Goal: Navigation & Orientation: Find specific page/section

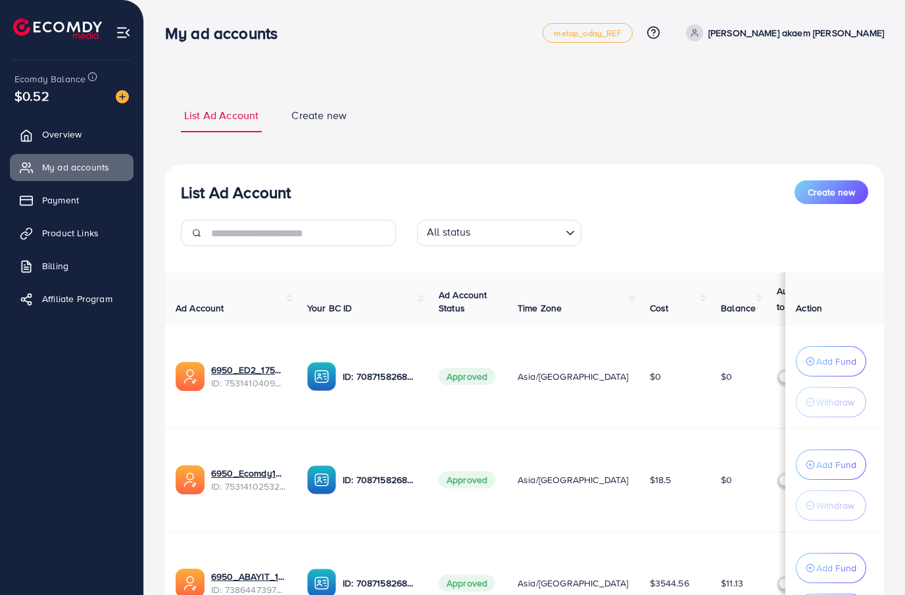
click at [97, 189] on link "Payment" at bounding box center [72, 200] width 124 height 26
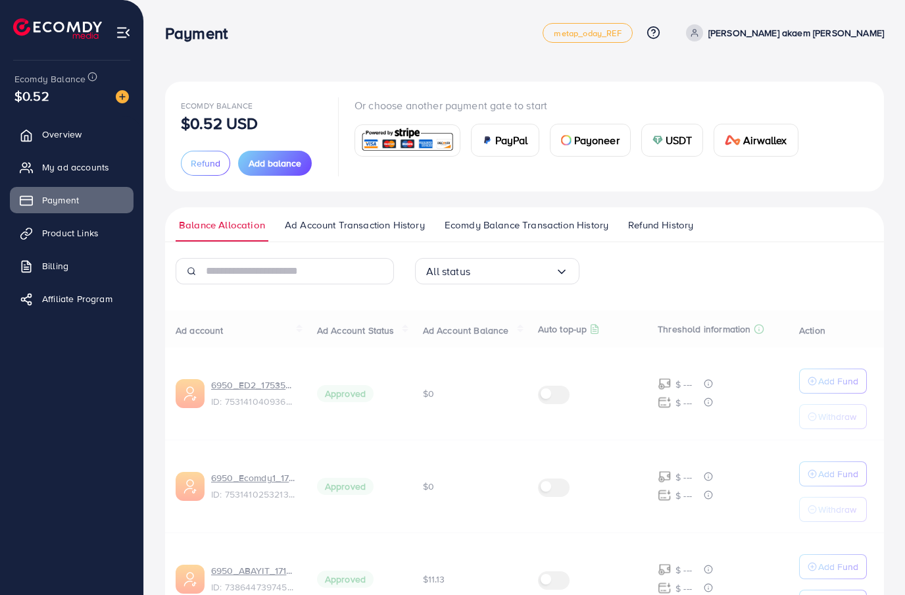
click at [91, 206] on link "Payment" at bounding box center [72, 200] width 124 height 26
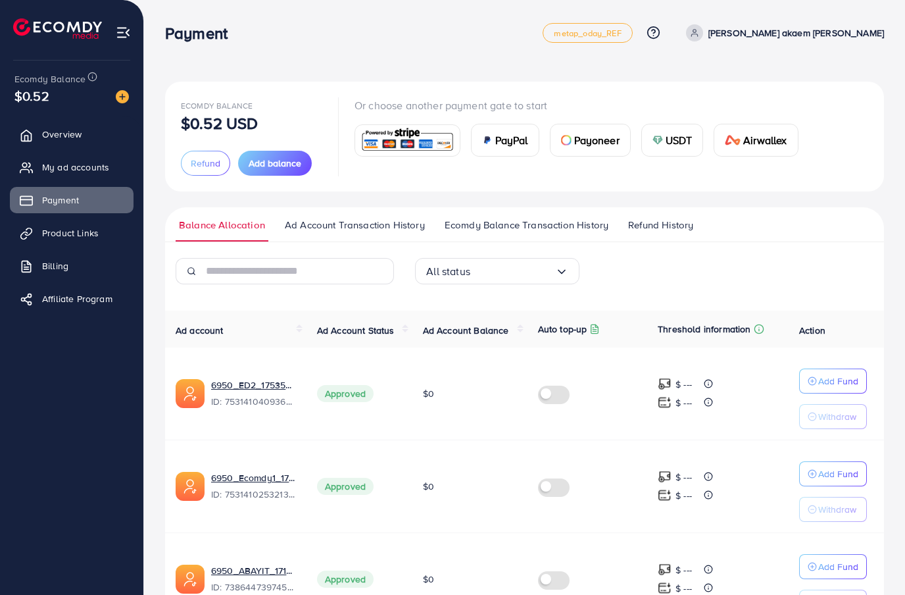
click at [100, 171] on span "My ad accounts" at bounding box center [75, 167] width 67 height 13
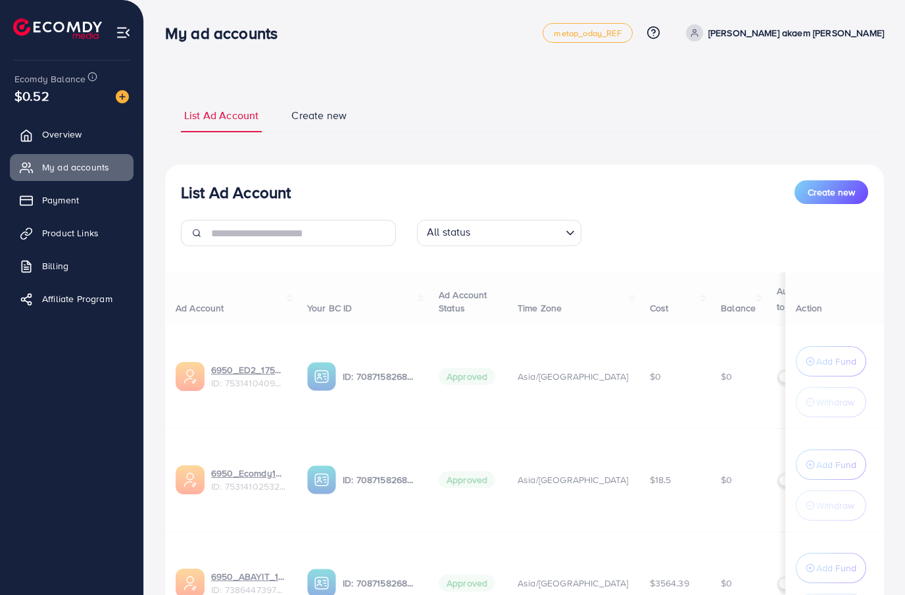
click at [103, 173] on link "My ad accounts" at bounding box center [72, 167] width 124 height 26
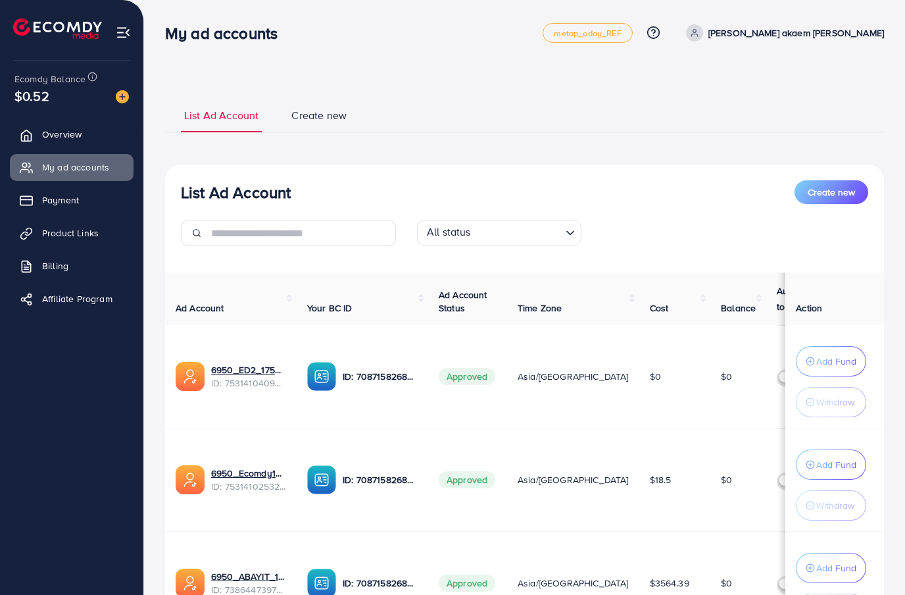
click at [92, 211] on link "Payment" at bounding box center [72, 200] width 124 height 26
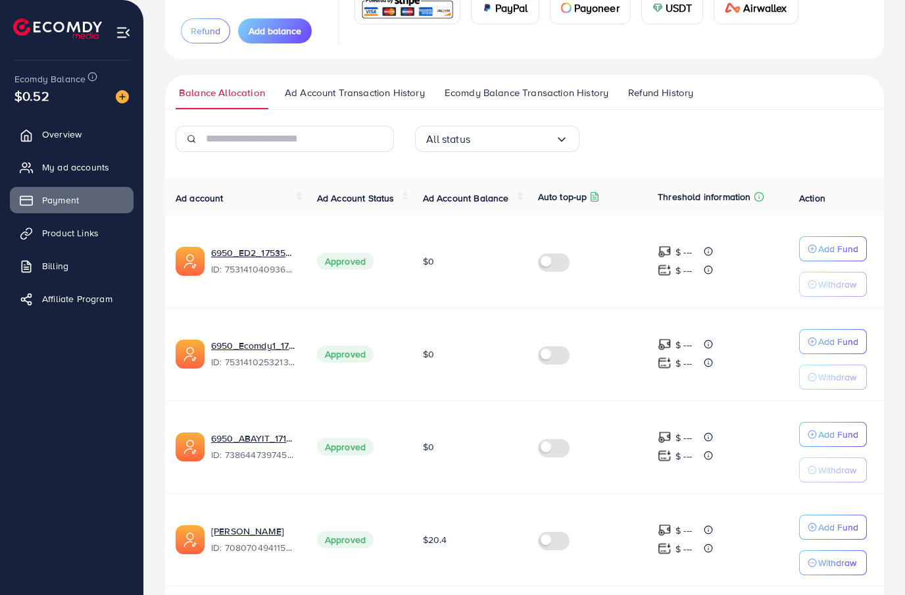
scroll to position [132, 0]
click at [120, 168] on link "My ad accounts" at bounding box center [72, 167] width 124 height 26
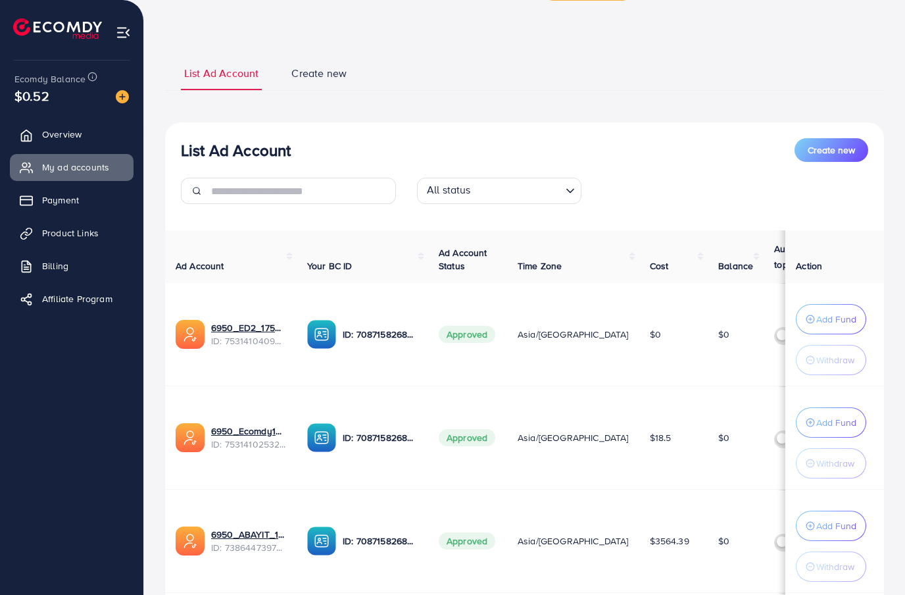
scroll to position [47, 0]
